Goal: Information Seeking & Learning: Find specific fact

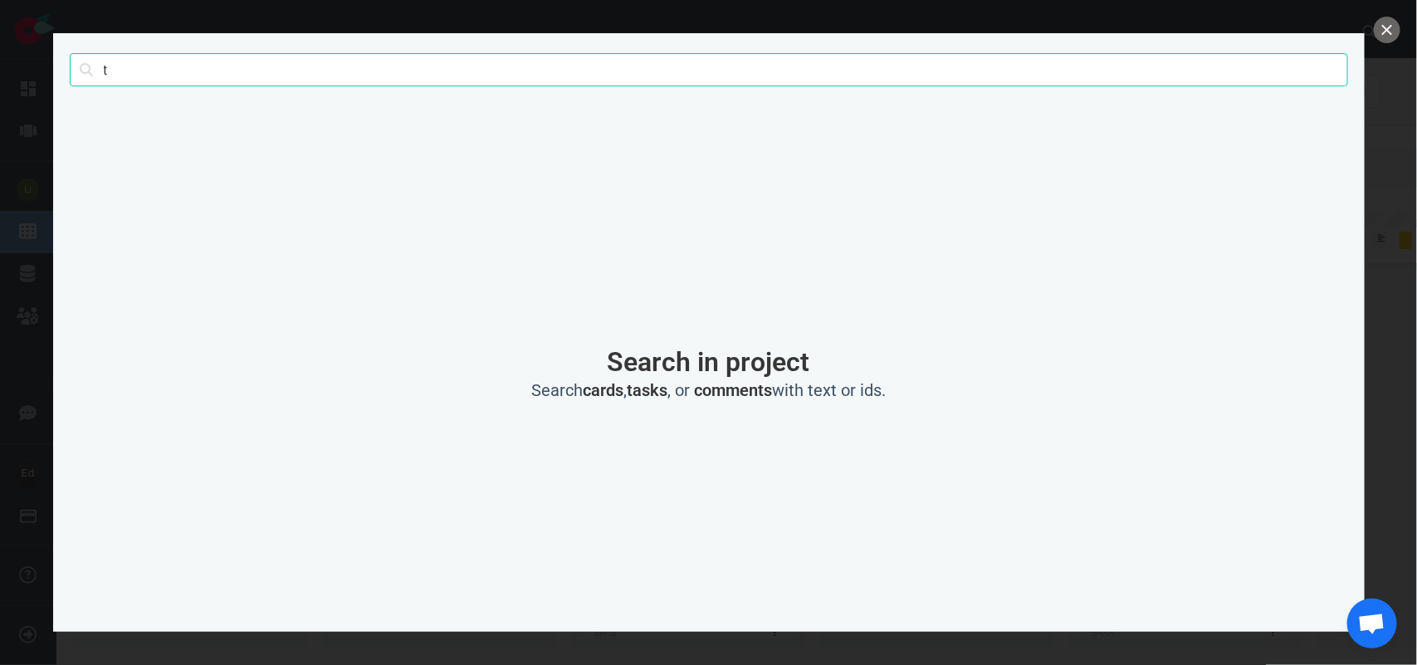
scroll to position [0, 1723]
click button "Search" at bounding box center [0, 0] width 0 height 0
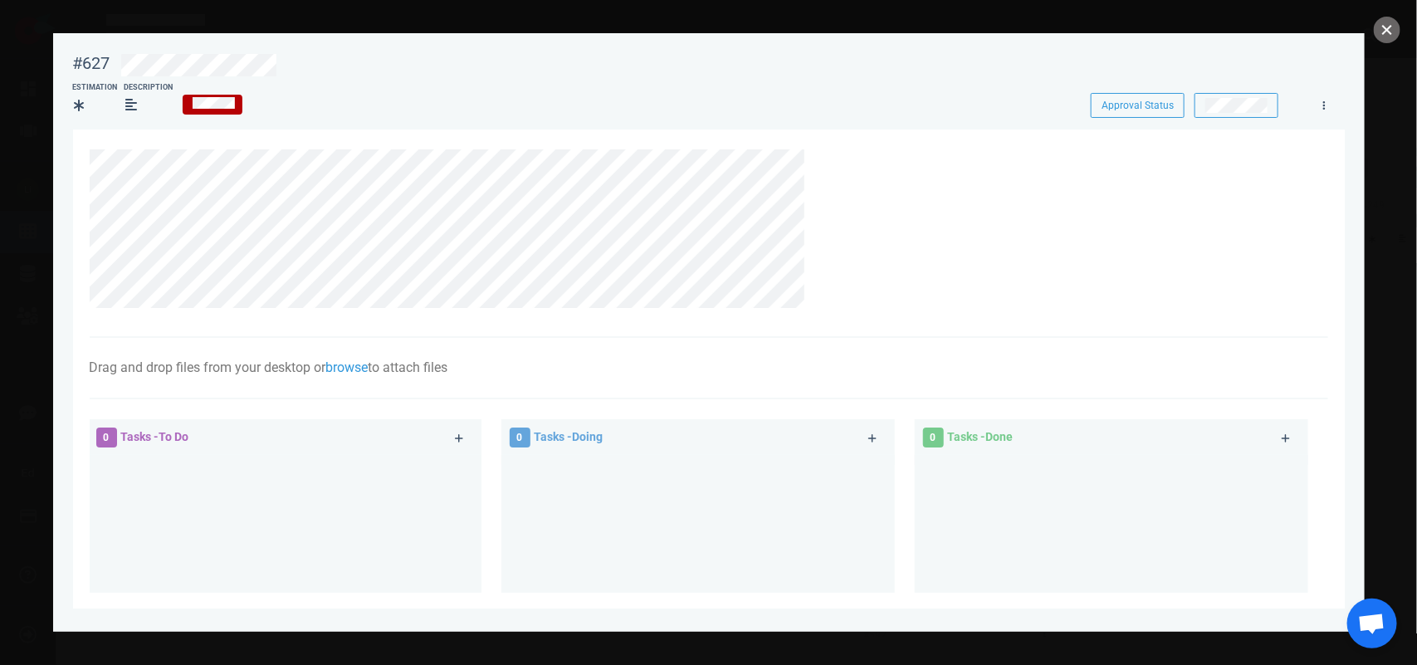
click at [1384, 26] on button "close" at bounding box center [1387, 30] width 27 height 27
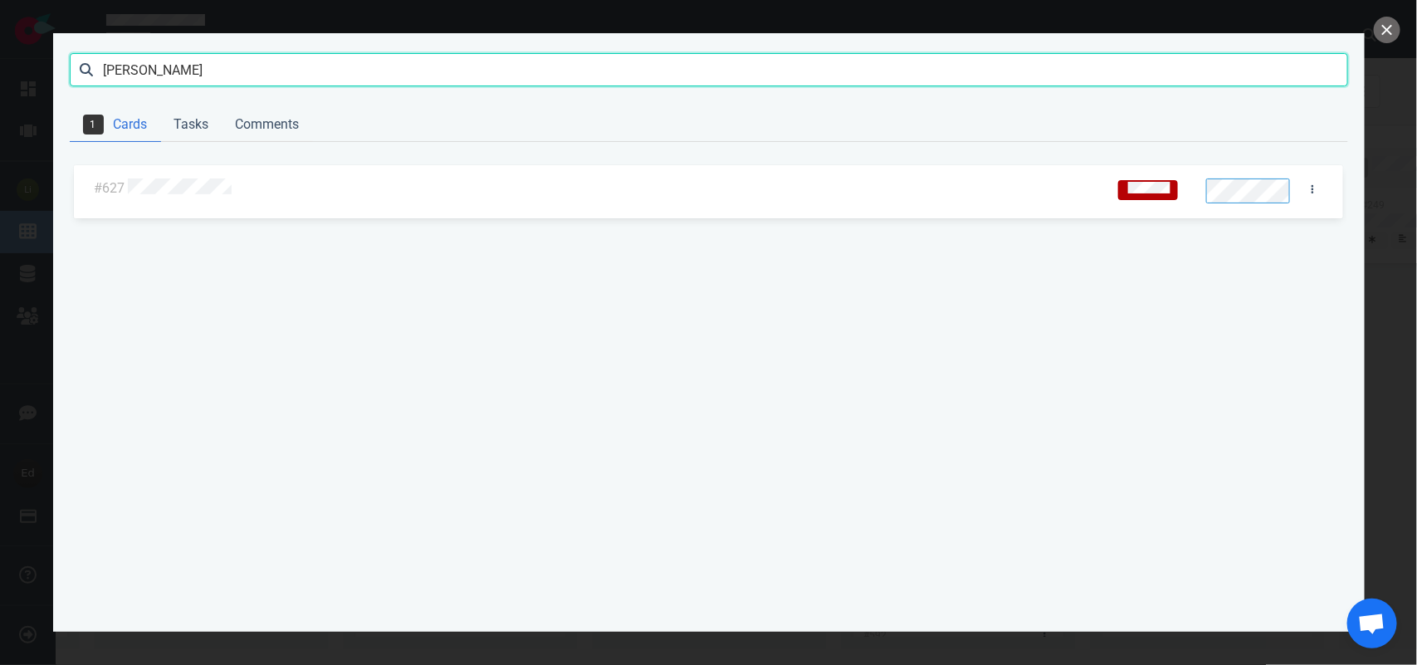
click at [159, 65] on input "[PERSON_NAME]" at bounding box center [709, 69] width 1278 height 33
click button "Search" at bounding box center [0, 0] width 0 height 0
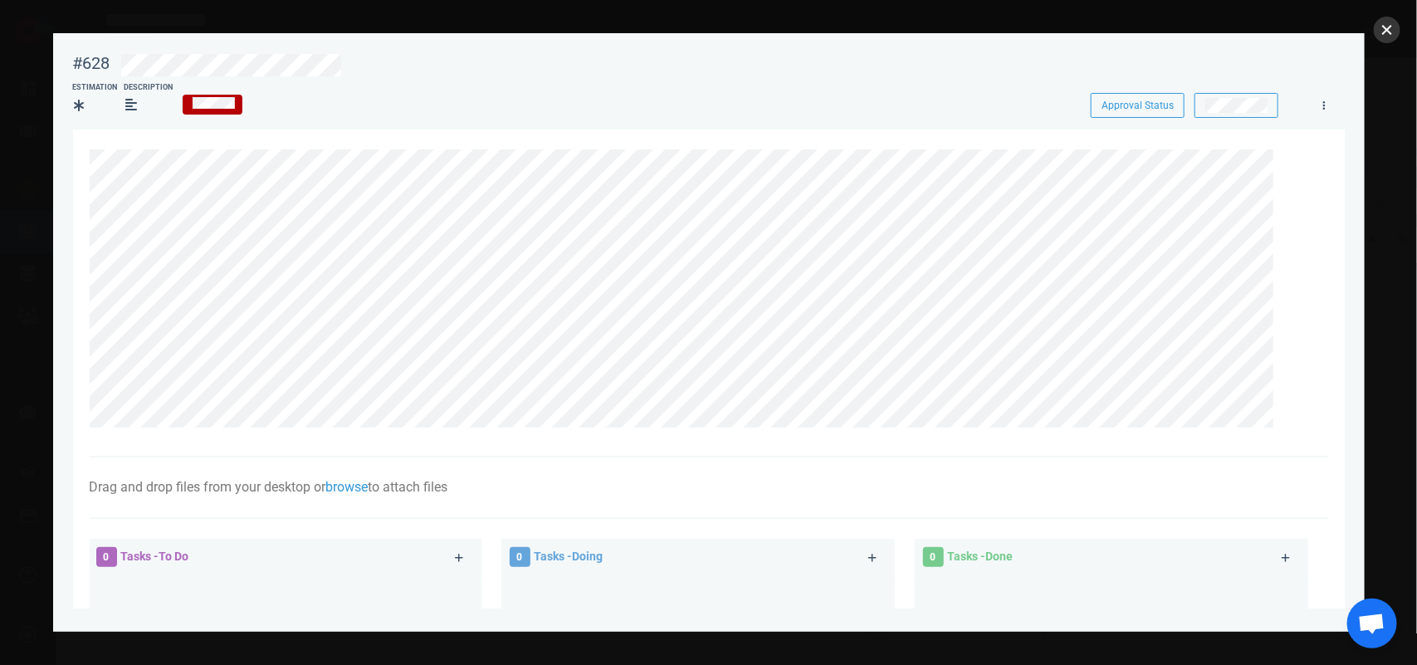
click at [1386, 39] on button "close" at bounding box center [1387, 30] width 27 height 27
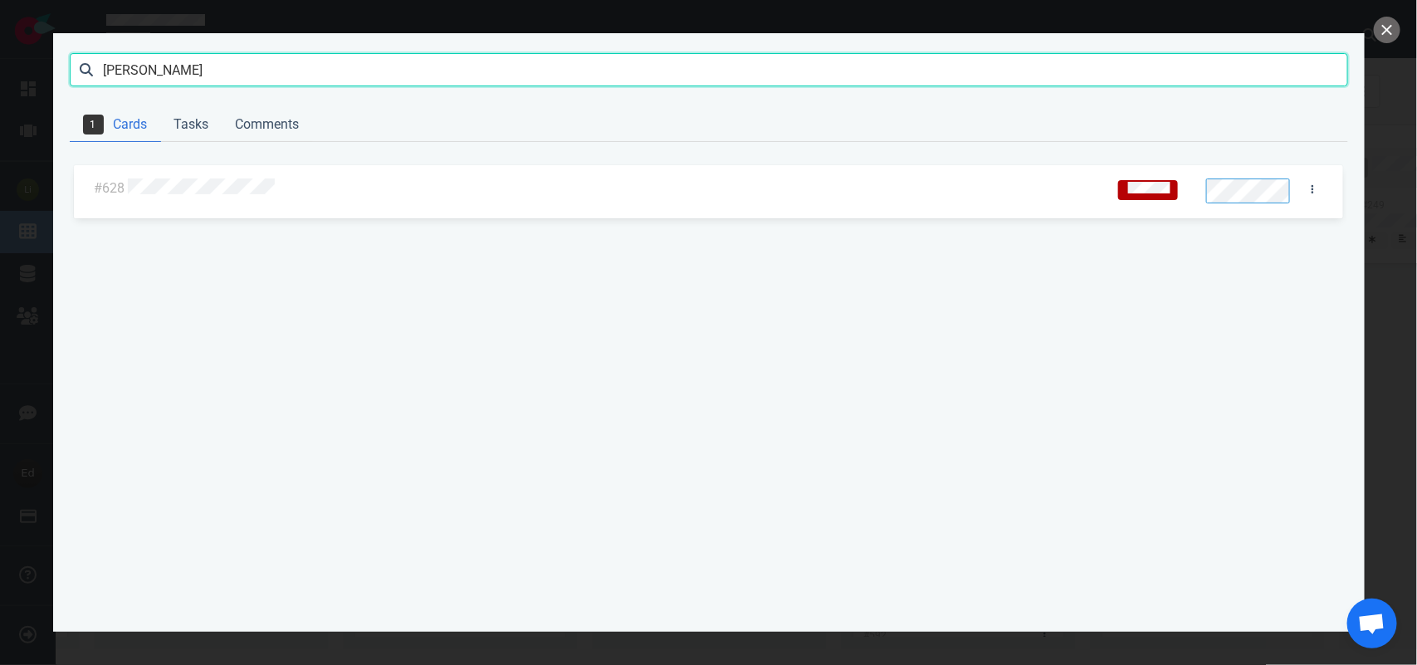
click at [115, 67] on input "[PERSON_NAME]" at bounding box center [709, 69] width 1278 height 33
click button "Search" at bounding box center [0, 0] width 0 height 0
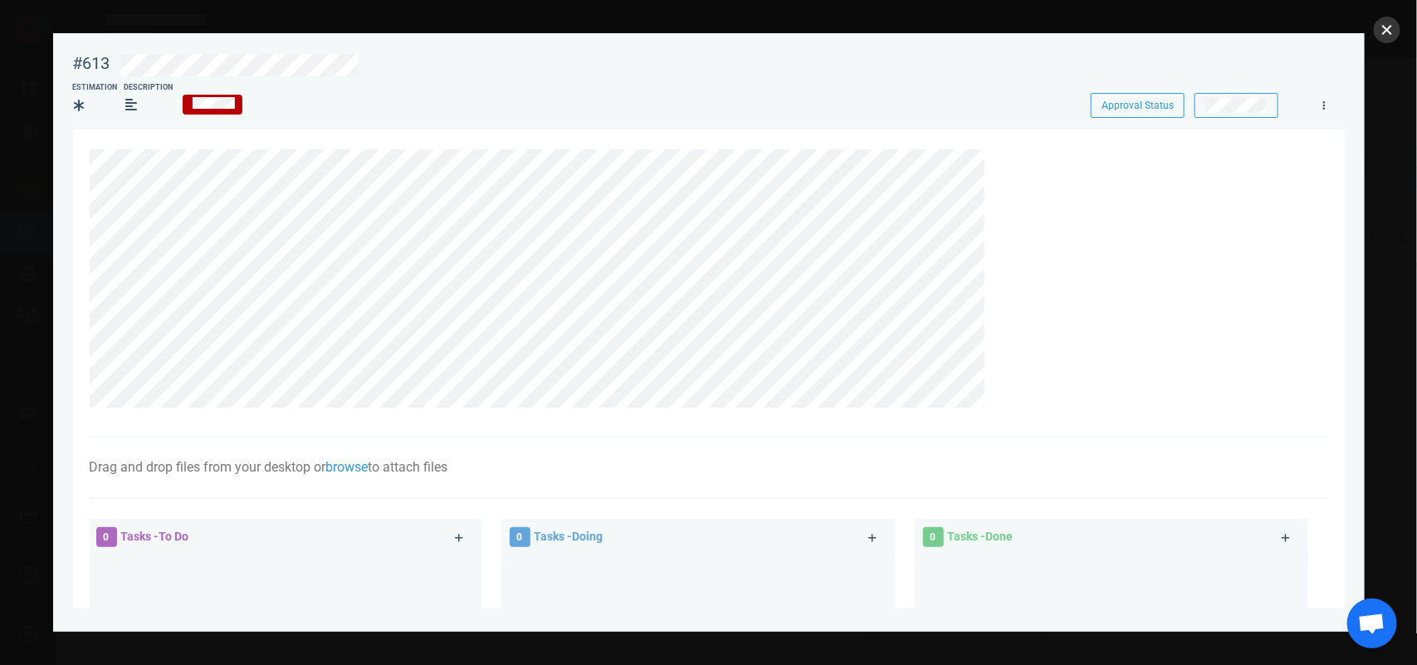
click at [1393, 32] on button "close" at bounding box center [1387, 30] width 27 height 27
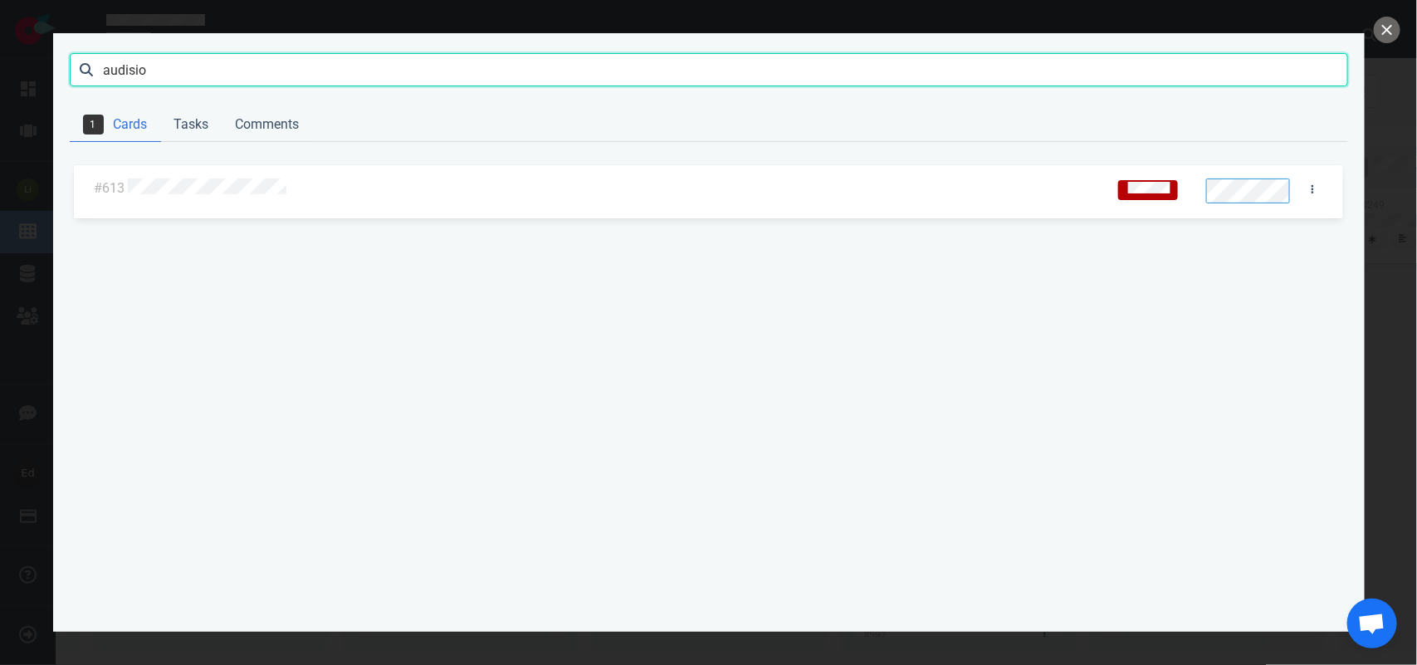
click at [137, 63] on input "audisio" at bounding box center [709, 69] width 1278 height 33
click button "Search" at bounding box center [0, 0] width 0 height 0
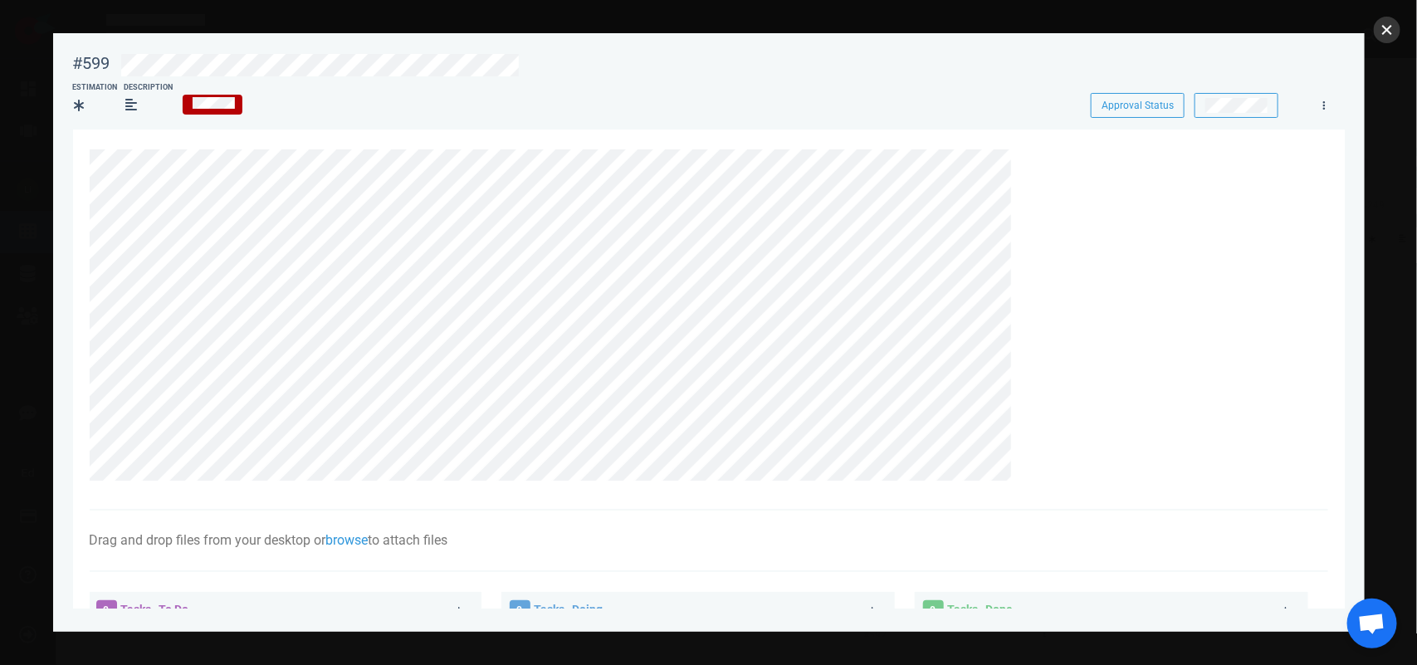
click at [1392, 21] on button "close" at bounding box center [1387, 30] width 27 height 27
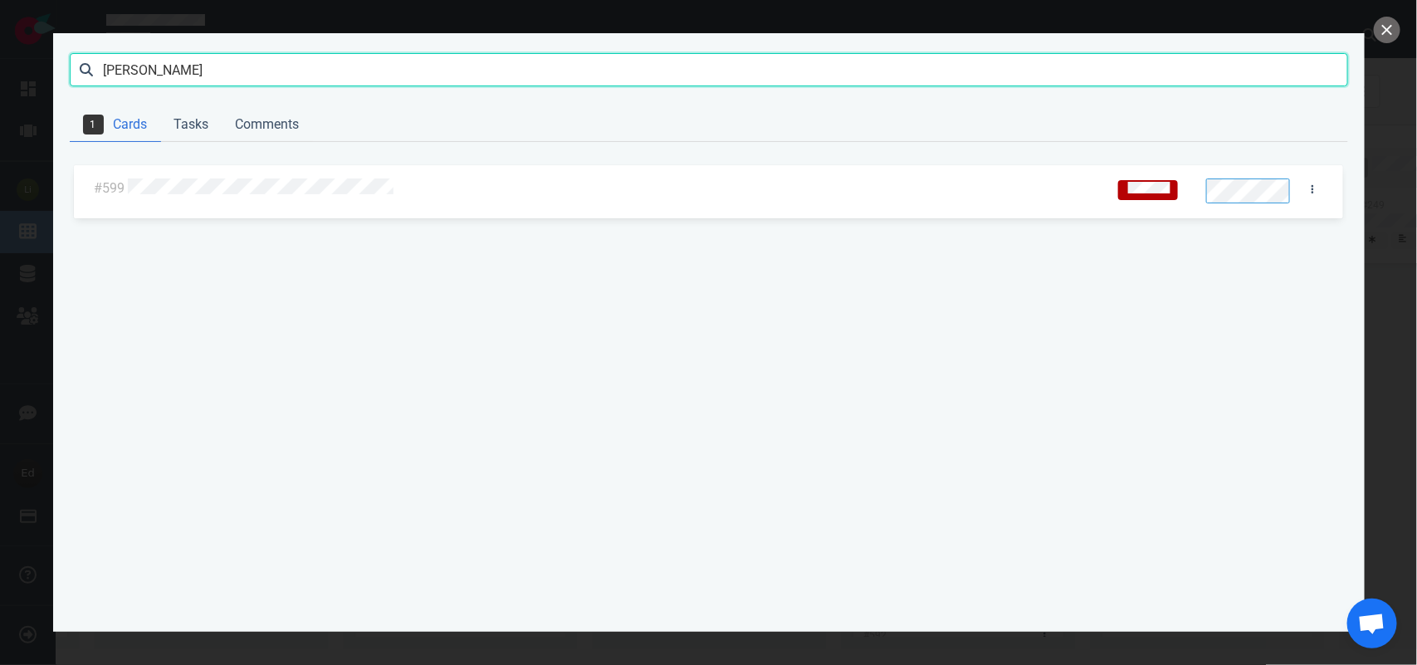
click at [117, 72] on input "[PERSON_NAME]" at bounding box center [709, 69] width 1278 height 33
click button "Search" at bounding box center [0, 0] width 0 height 0
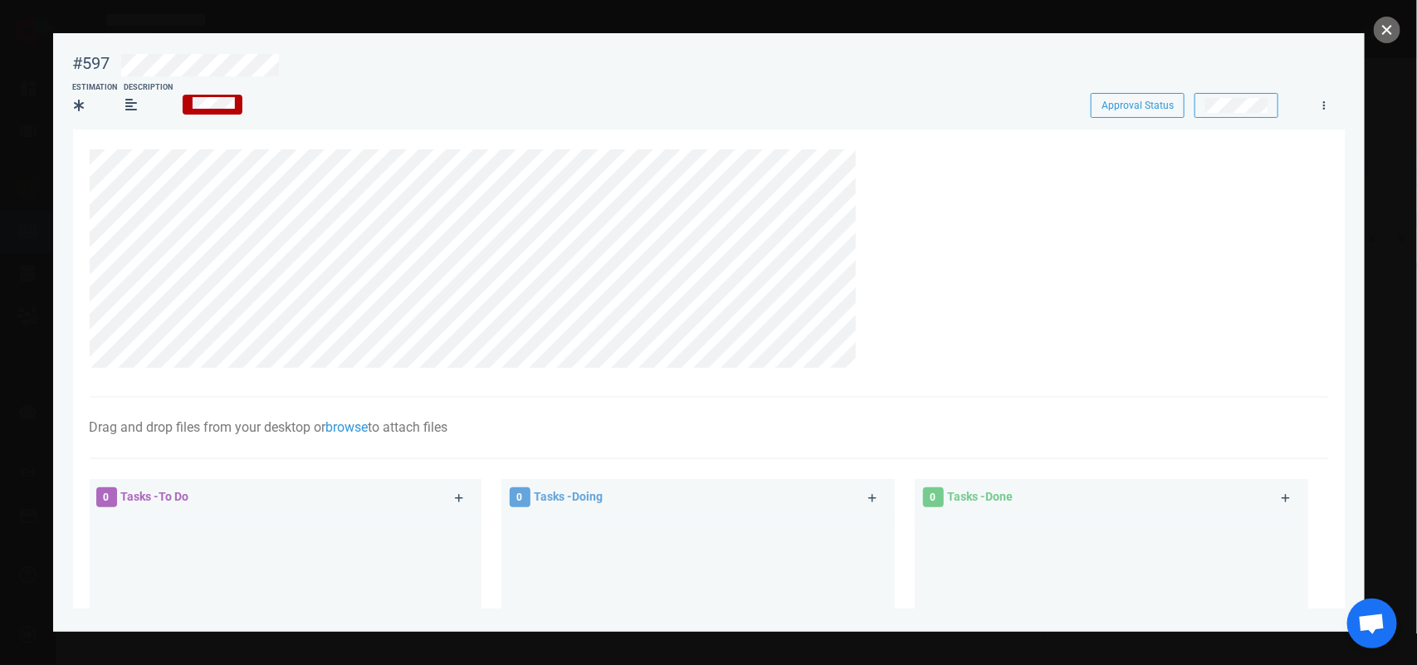
drag, startPoint x: 1386, startPoint y: 30, endPoint x: 1317, endPoint y: 27, distance: 68.9
click at [1381, 29] on button "close" at bounding box center [1387, 30] width 27 height 27
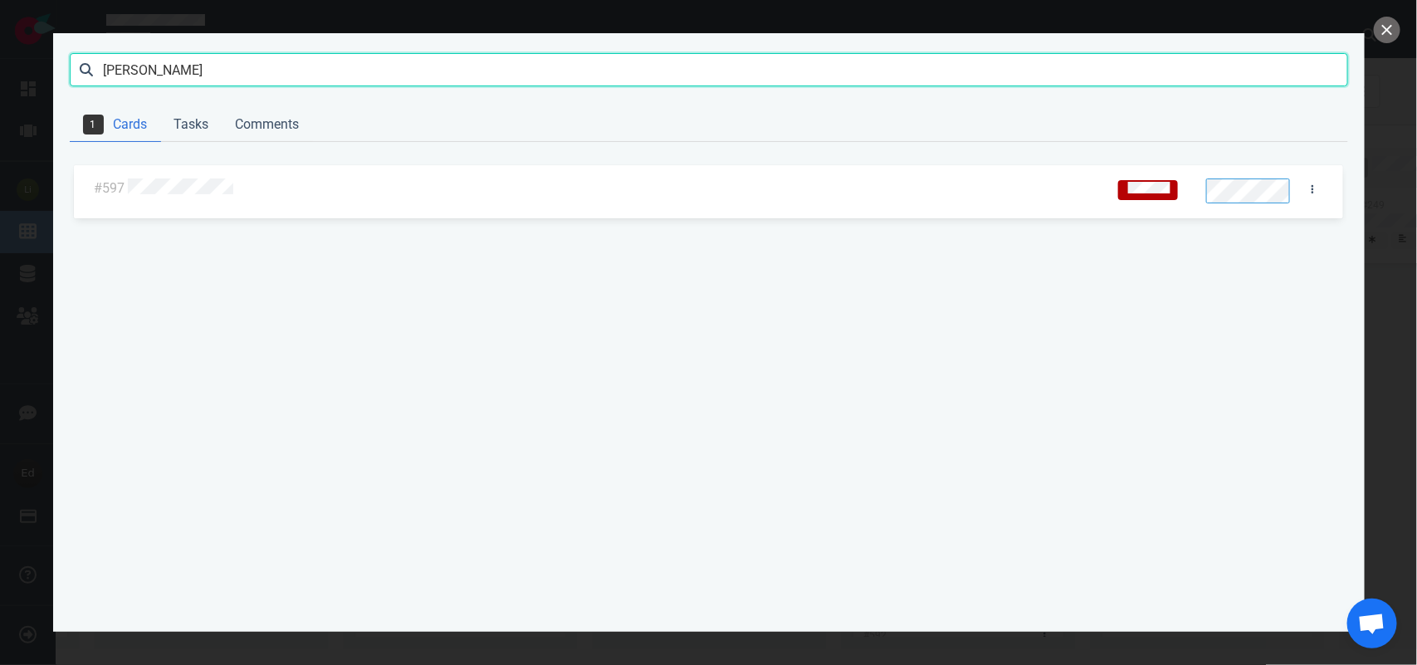
click at [160, 59] on input "[PERSON_NAME]" at bounding box center [709, 69] width 1278 height 33
click button "Search" at bounding box center [0, 0] width 0 height 0
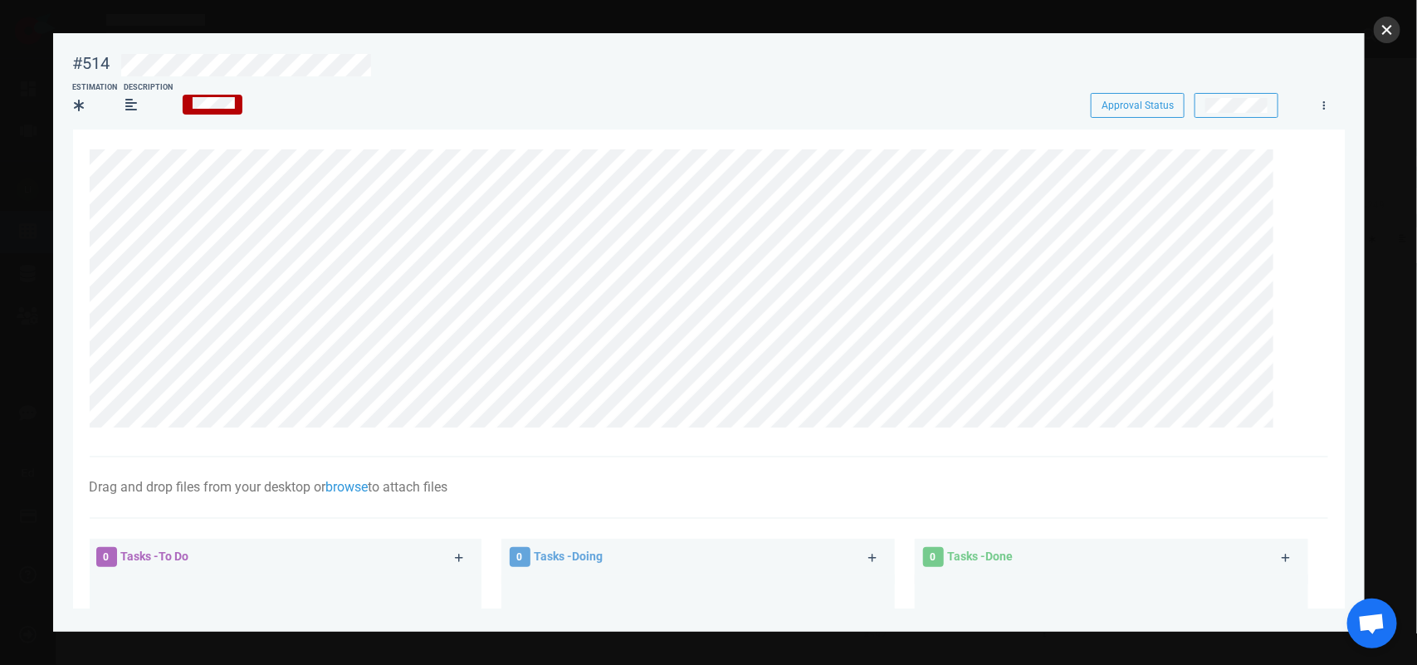
click at [1393, 17] on button "close" at bounding box center [1387, 30] width 27 height 27
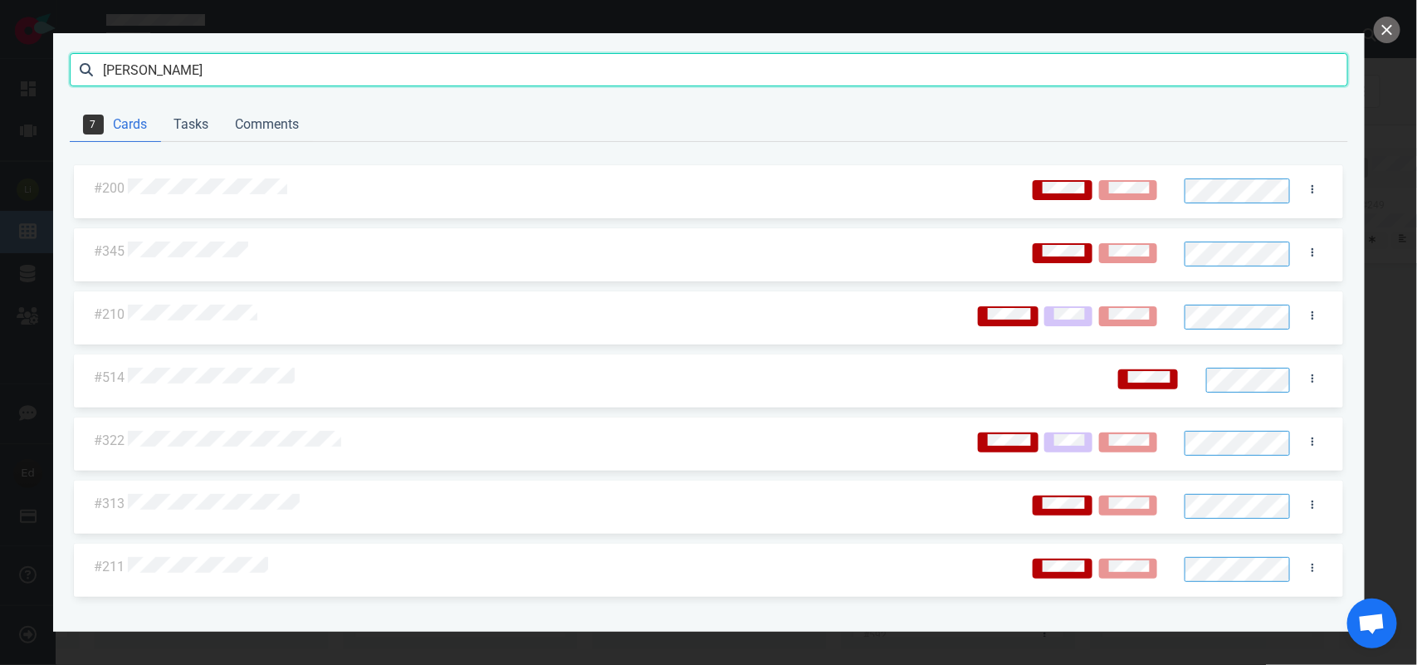
click at [110, 66] on input "[PERSON_NAME]" at bounding box center [709, 69] width 1278 height 33
click button "Search" at bounding box center [0, 0] width 0 height 0
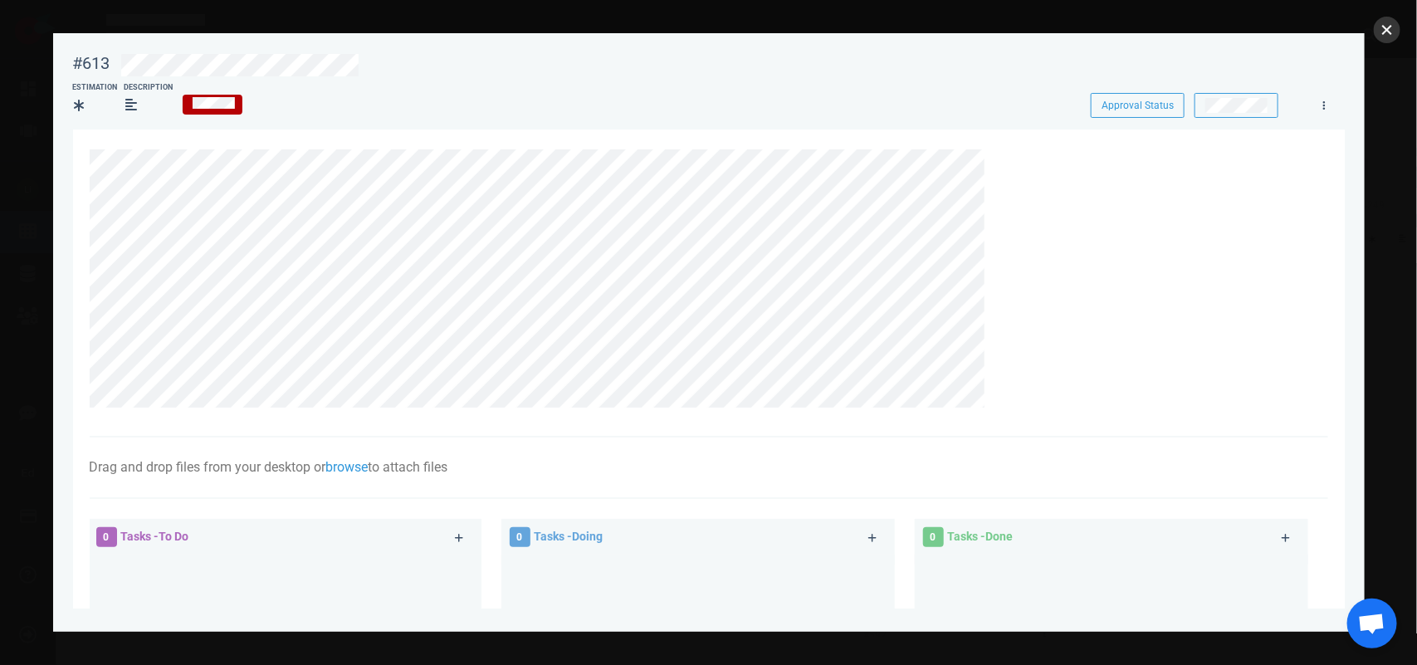
click at [1389, 37] on button "close" at bounding box center [1387, 30] width 27 height 27
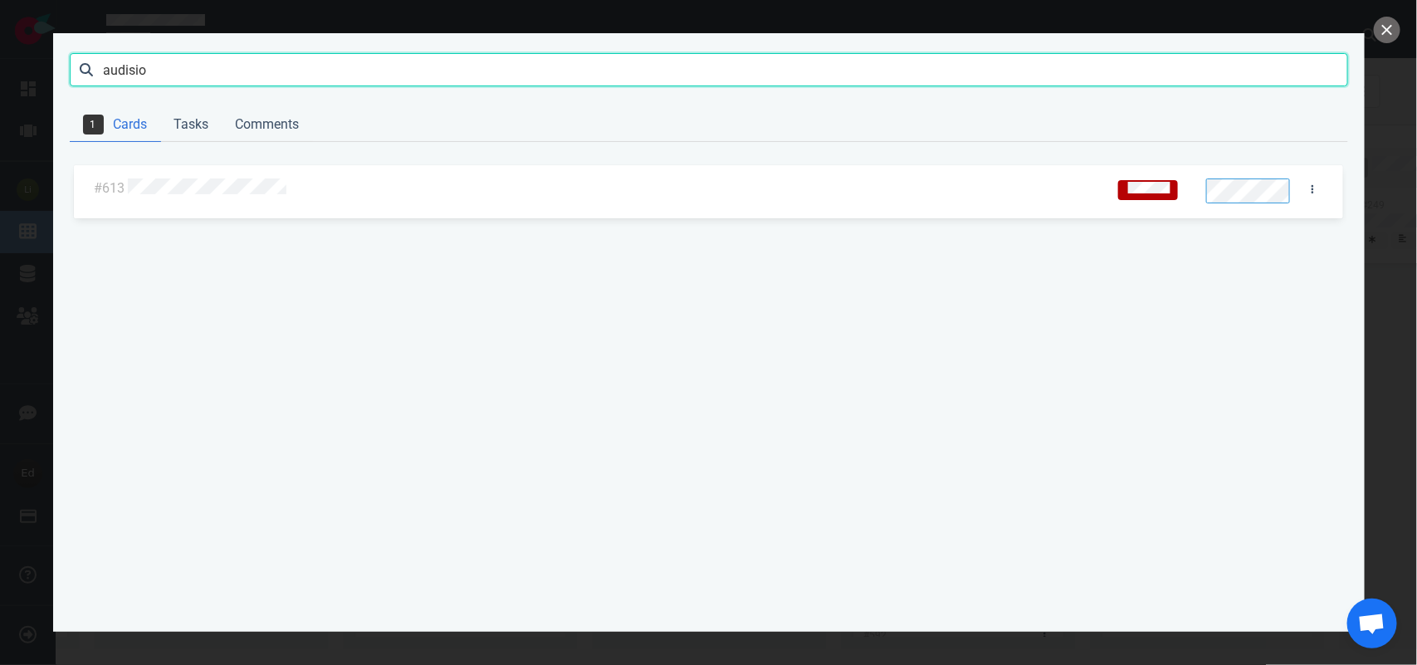
click at [164, 81] on input "audisio" at bounding box center [709, 69] width 1278 height 33
click button "Search" at bounding box center [0, 0] width 0 height 0
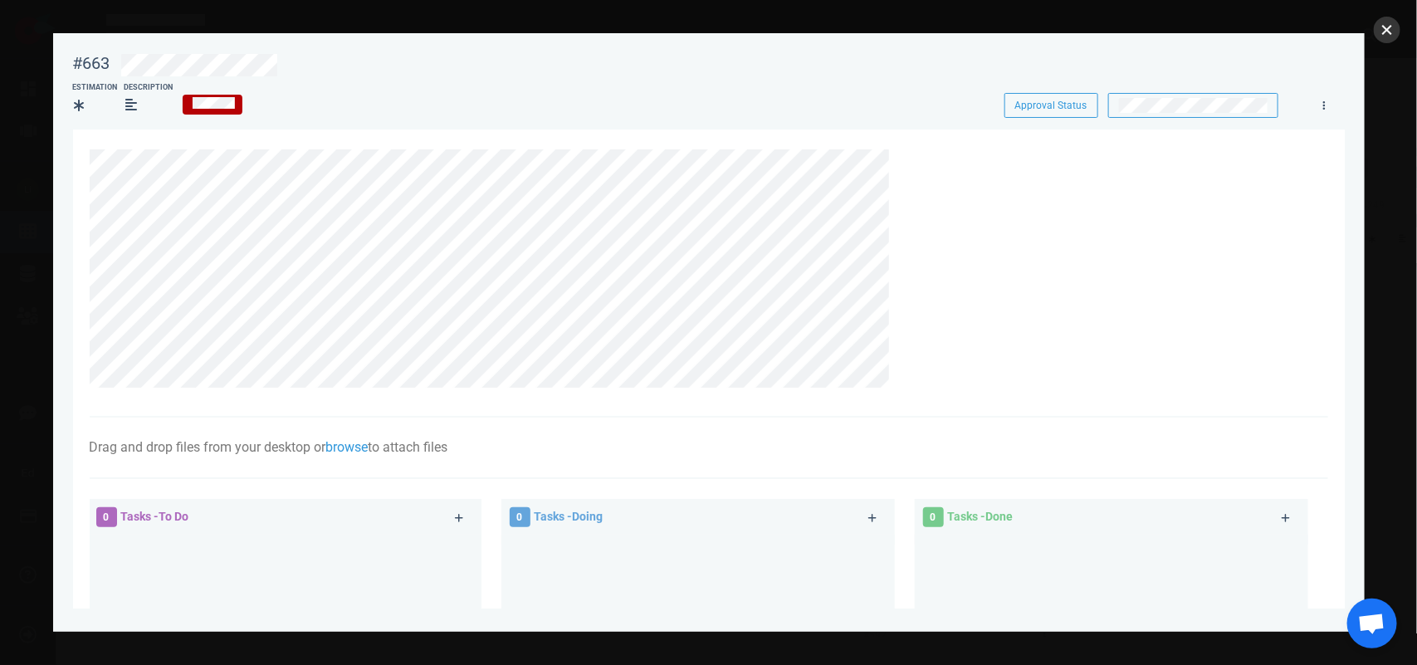
click at [1386, 29] on button "close" at bounding box center [1387, 30] width 27 height 27
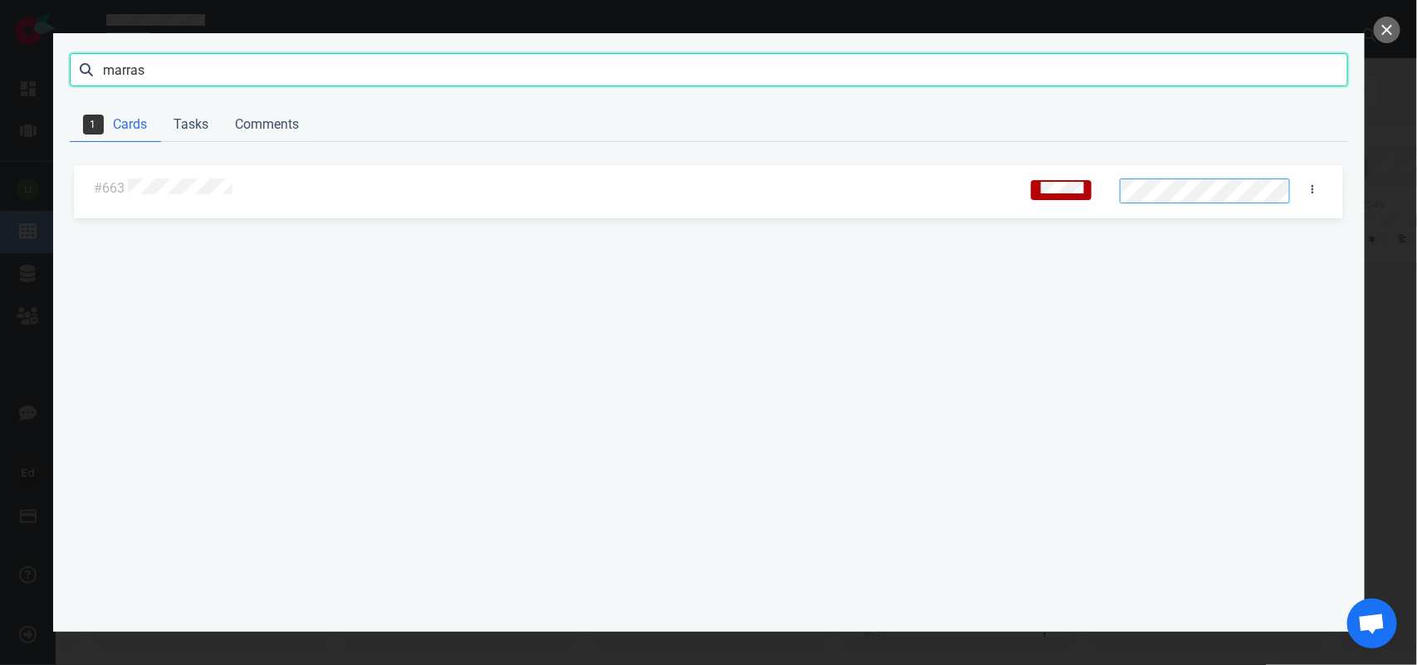
click at [133, 73] on input "marras" at bounding box center [709, 69] width 1278 height 33
click button "Search" at bounding box center [0, 0] width 0 height 0
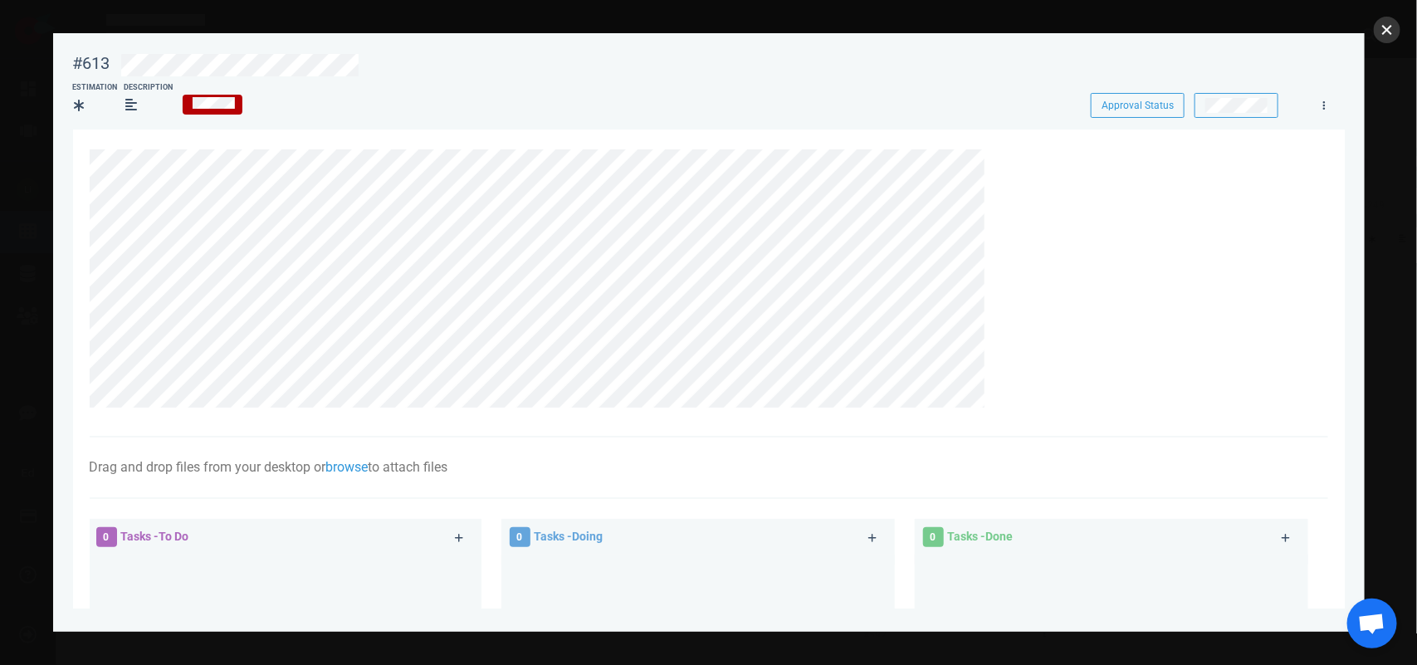
click at [1380, 30] on button "close" at bounding box center [1387, 30] width 27 height 27
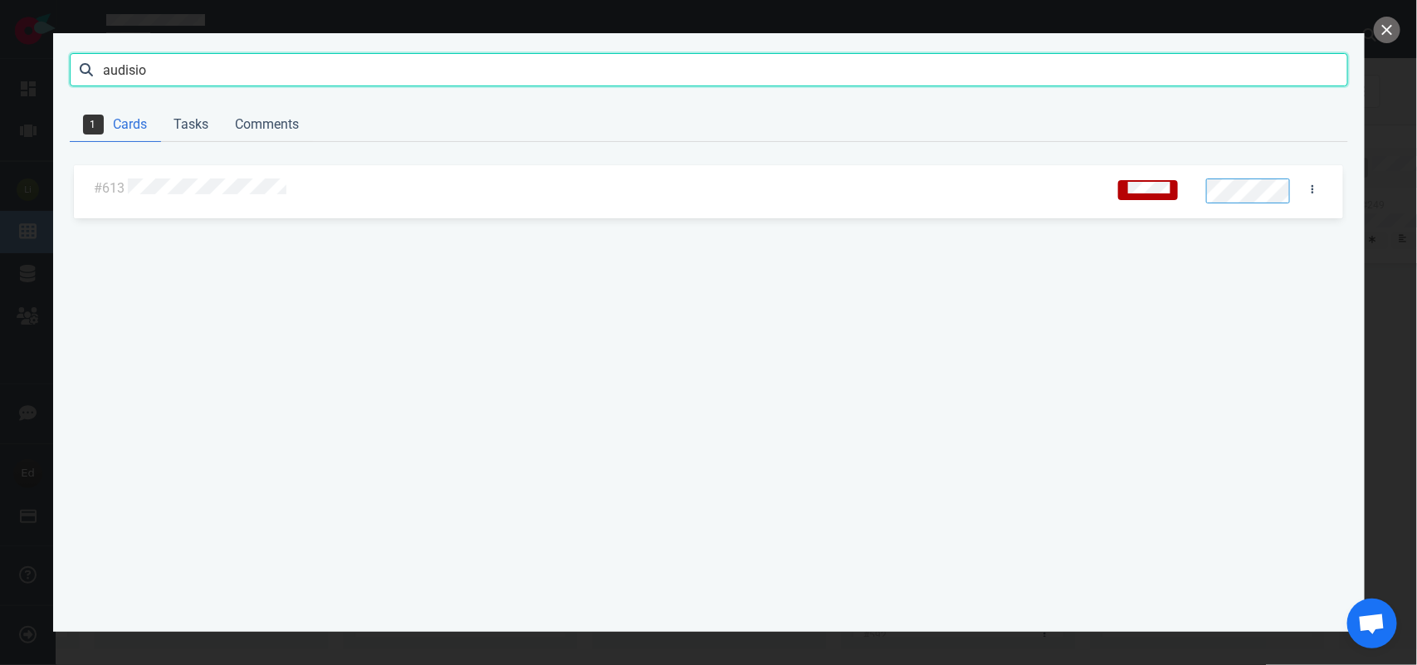
click at [139, 62] on input "audisio" at bounding box center [709, 69] width 1278 height 33
type input "marras"
click button "Search" at bounding box center [0, 0] width 0 height 0
click at [212, 196] on div at bounding box center [568, 189] width 881 height 22
